Goal: Use online tool/utility: Utilize a website feature to perform a specific function

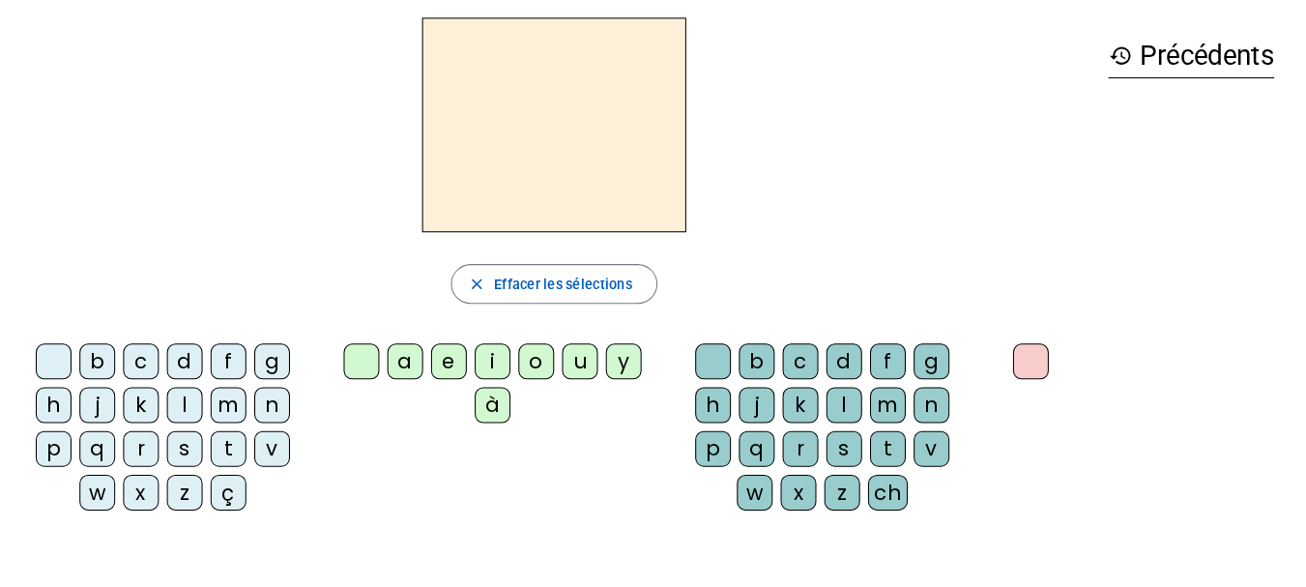
scroll to position [50, 0]
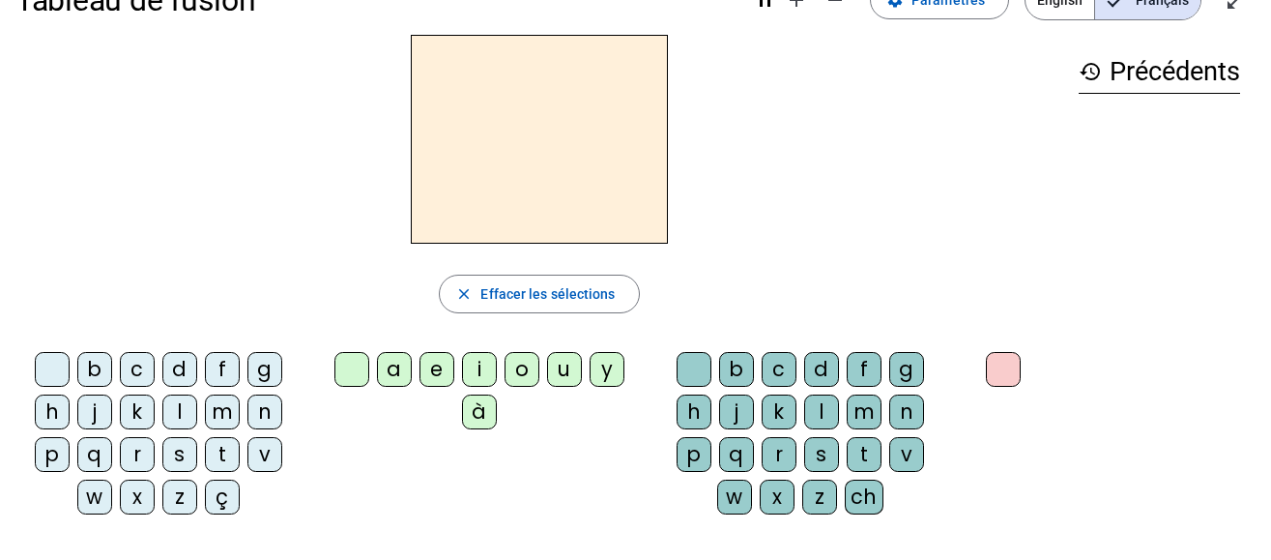
click at [187, 417] on div "l" at bounding box center [179, 411] width 35 height 35
click at [402, 364] on div "a" at bounding box center [394, 369] width 35 height 35
click at [296, 451] on div "b c d f g h j k l m n p q r s t v w x z ç" at bounding box center [162, 437] width 278 height 170
click at [225, 452] on div "t" at bounding box center [222, 454] width 35 height 35
click at [779, 455] on div "r" at bounding box center [779, 454] width 35 height 35
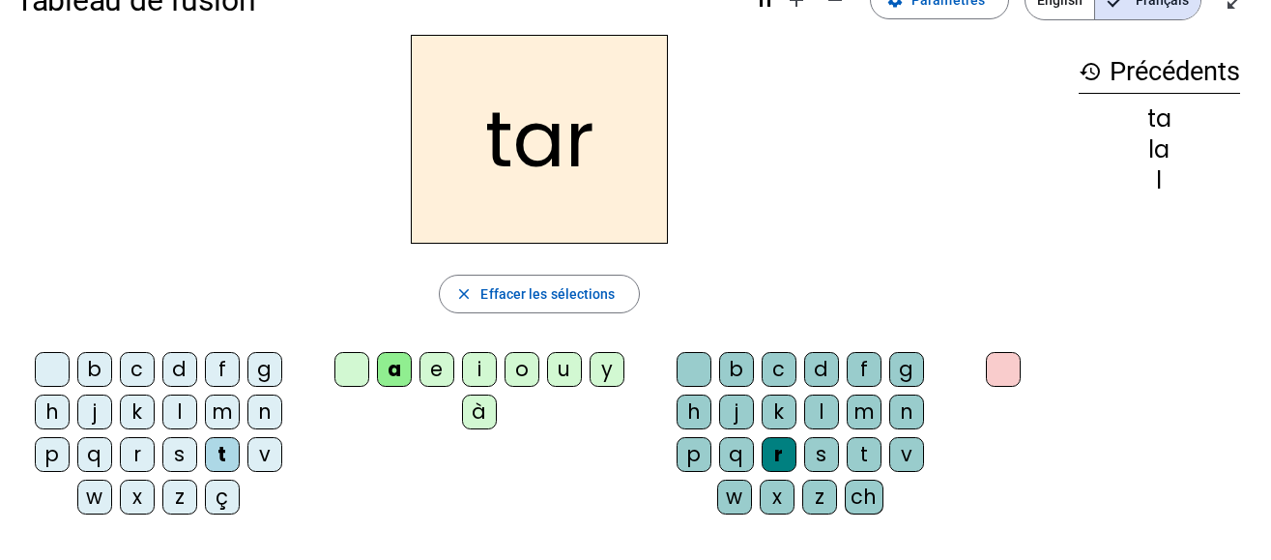
click at [135, 364] on div "c" at bounding box center [137, 369] width 35 height 35
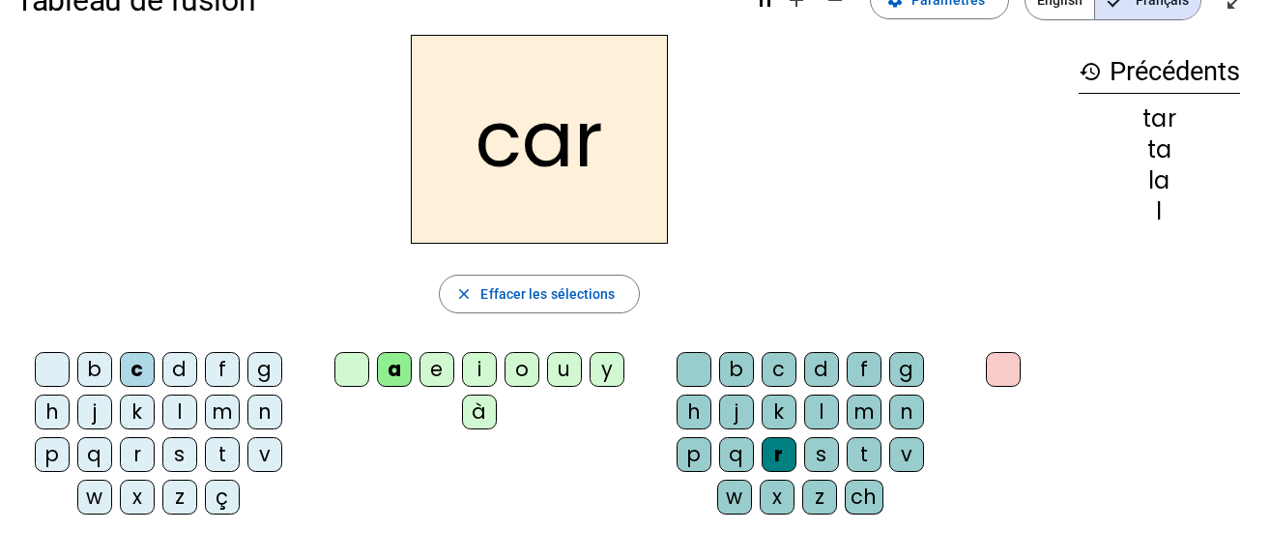
click at [96, 368] on div "b" at bounding box center [94, 369] width 35 height 35
click at [48, 455] on div "p" at bounding box center [52, 454] width 35 height 35
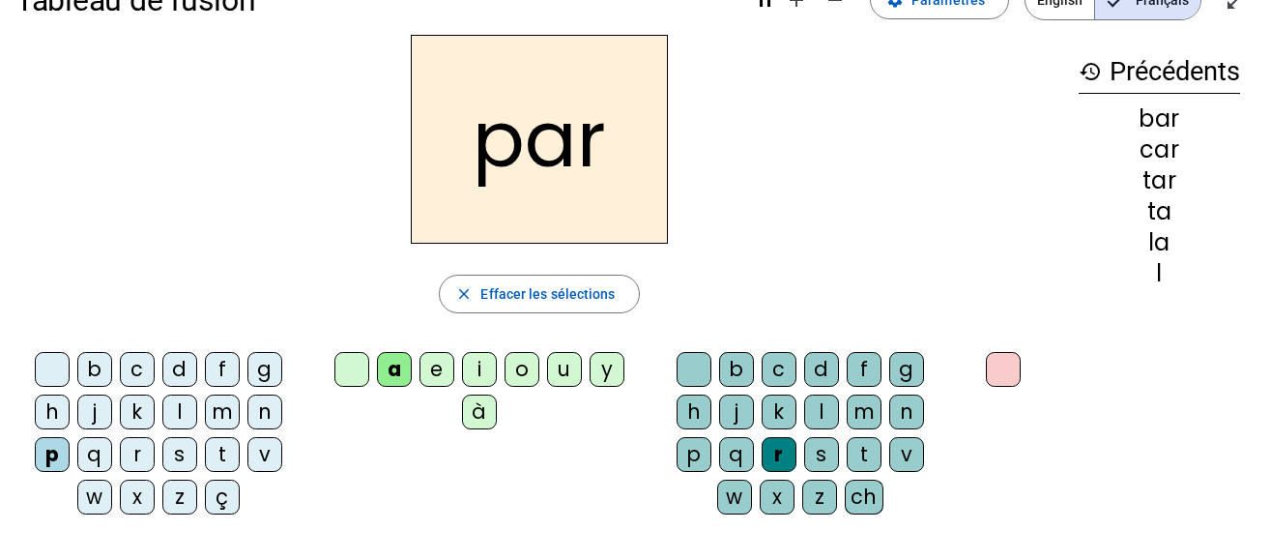
click at [556, 367] on div "u" at bounding box center [564, 369] width 35 height 35
click at [180, 367] on div "d" at bounding box center [179, 369] width 35 height 35
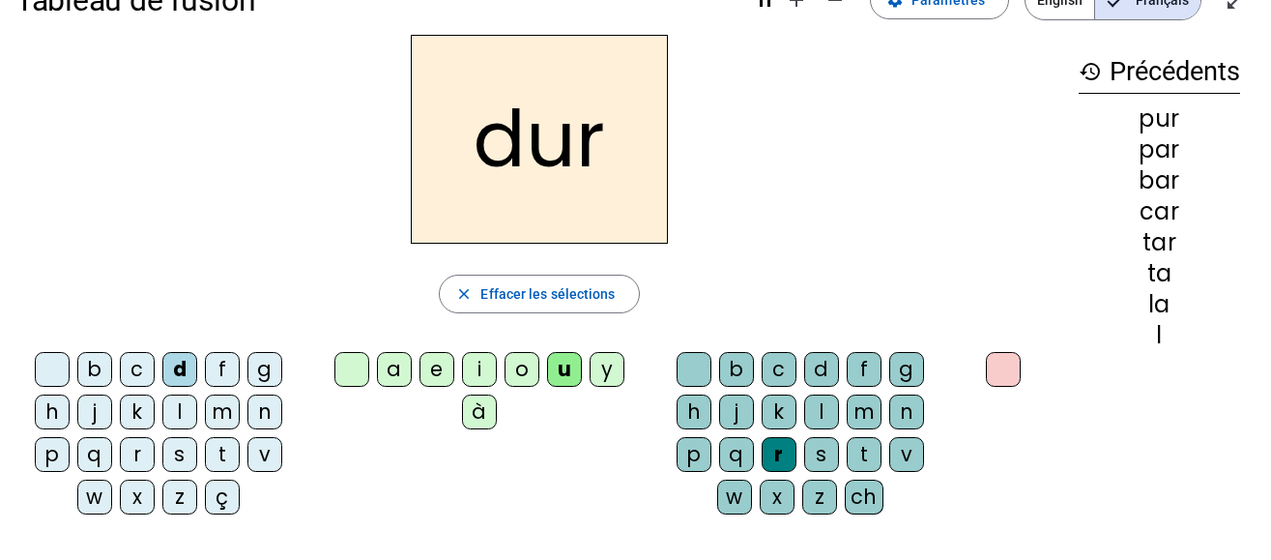
click at [179, 458] on div "s" at bounding box center [179, 454] width 35 height 35
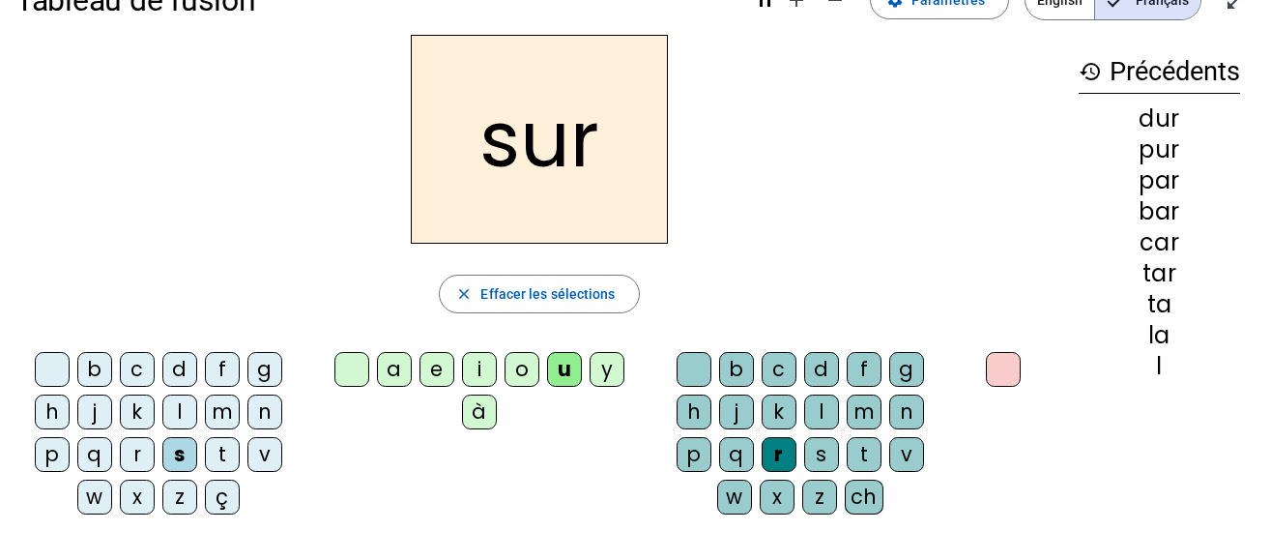
click at [778, 450] on div "r" at bounding box center [779, 454] width 35 height 35
click at [691, 372] on div at bounding box center [694, 369] width 35 height 35
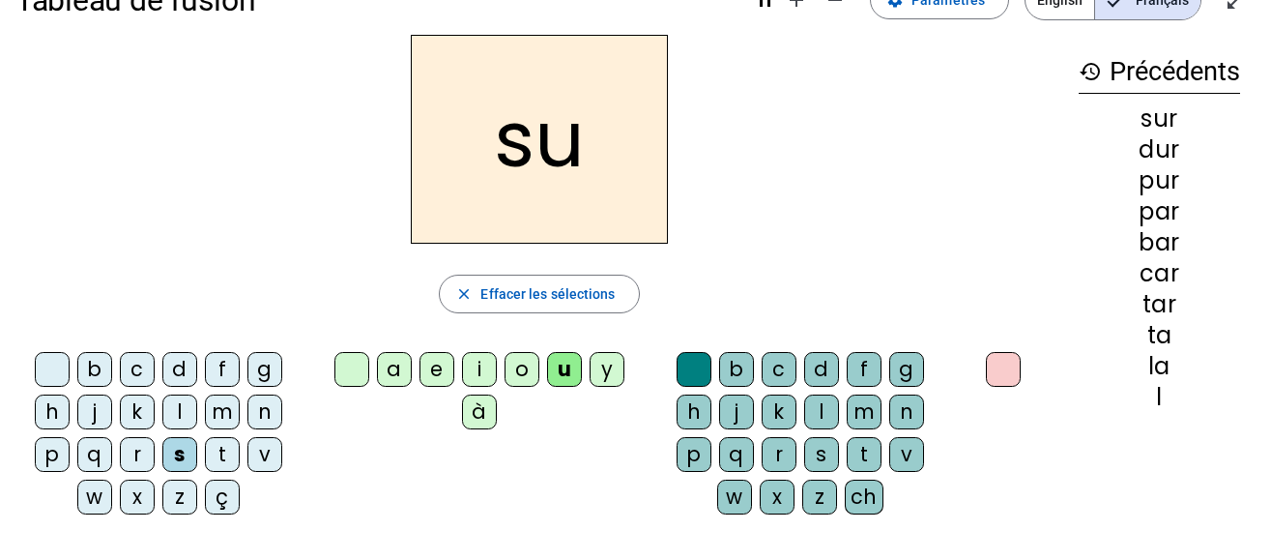
click at [396, 366] on div "a" at bounding box center [394, 369] width 35 height 35
click at [485, 375] on div "i" at bounding box center [479, 369] width 35 height 35
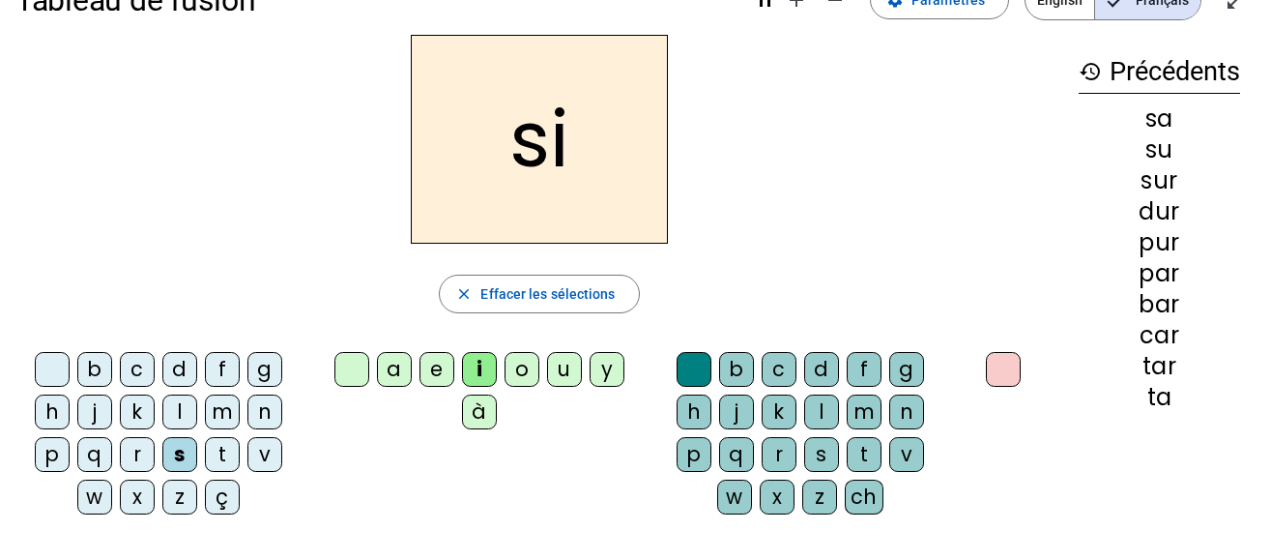
click at [814, 410] on div "l" at bounding box center [821, 411] width 35 height 35
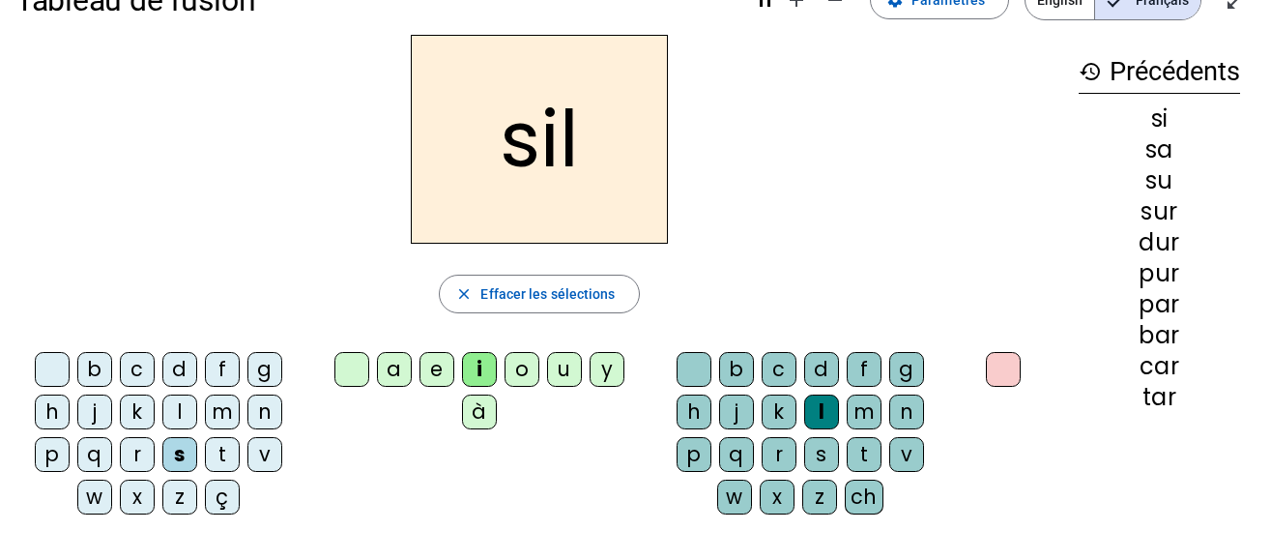
click at [226, 409] on div "m" at bounding box center [222, 411] width 35 height 35
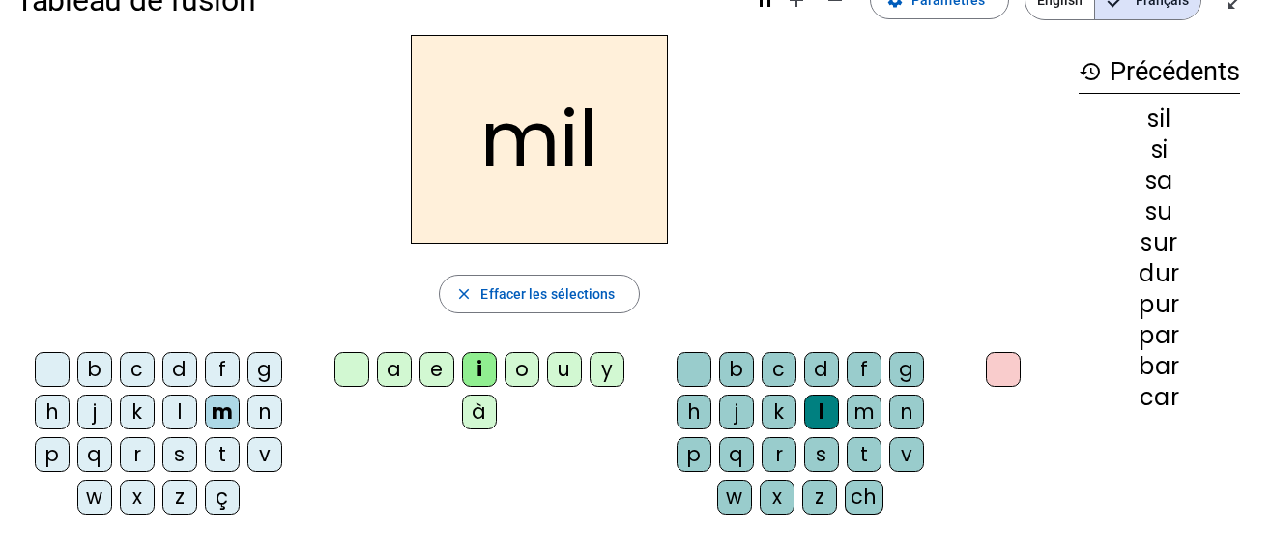
click at [131, 365] on div "c" at bounding box center [137, 369] width 35 height 35
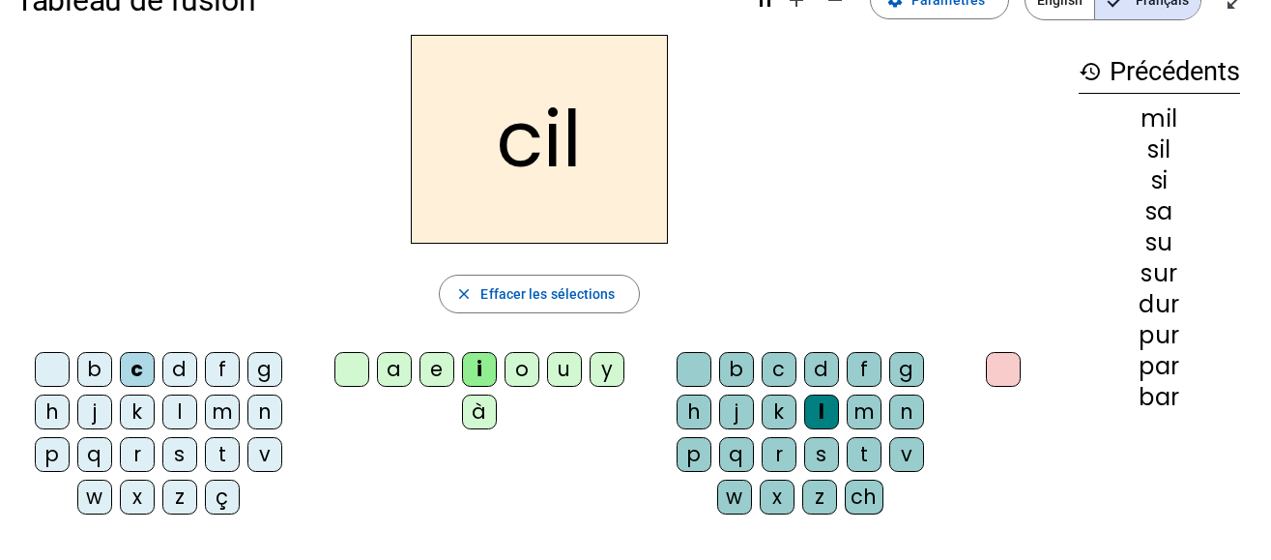
click at [183, 458] on div "s" at bounding box center [179, 454] width 35 height 35
